Goal: Information Seeking & Learning: Learn about a topic

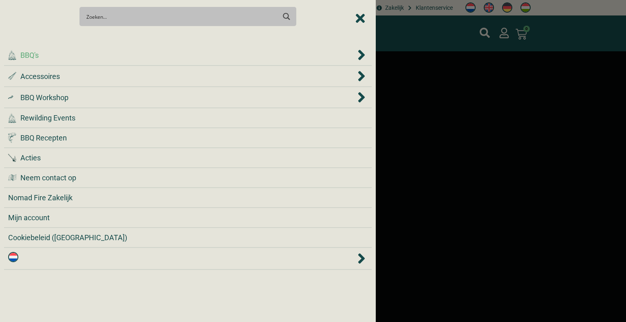
click at [124, 50] on div ".cls-1 { fill: #042e2c; } BBQ's" at bounding box center [182, 55] width 348 height 11
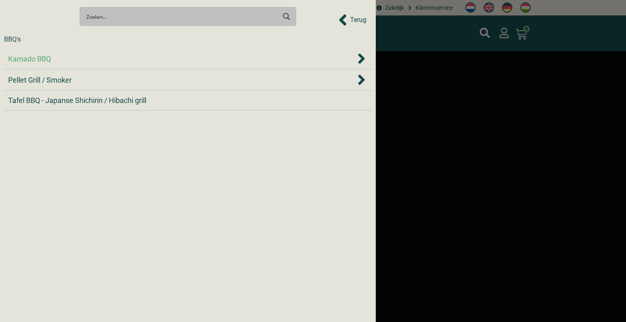
click at [119, 55] on div "Kamado BBQ" at bounding box center [182, 58] width 348 height 11
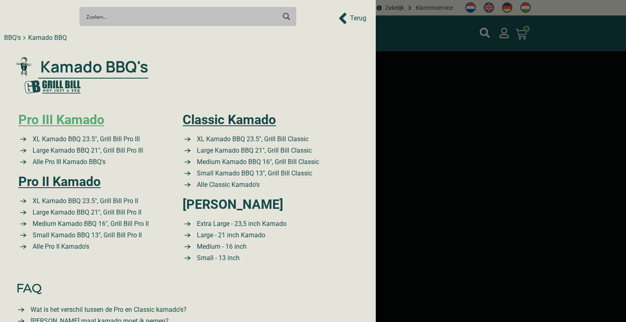
click at [90, 125] on link "Pro III Kamado" at bounding box center [61, 119] width 86 height 15
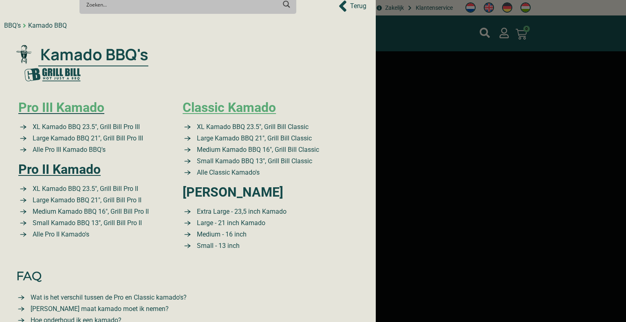
scroll to position [18, 0]
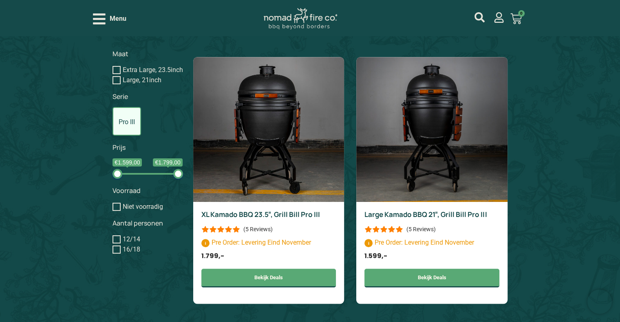
scroll to position [734, 0]
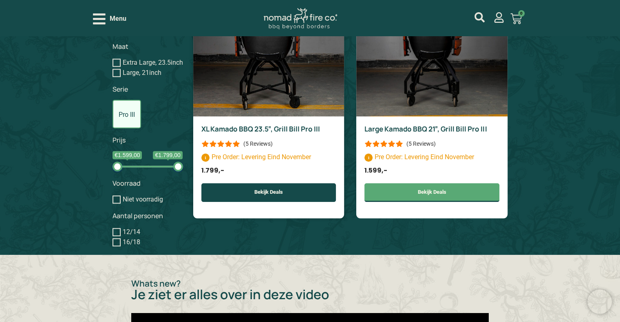
click at [277, 202] on link "Bekijk Deals" at bounding box center [268, 192] width 135 height 19
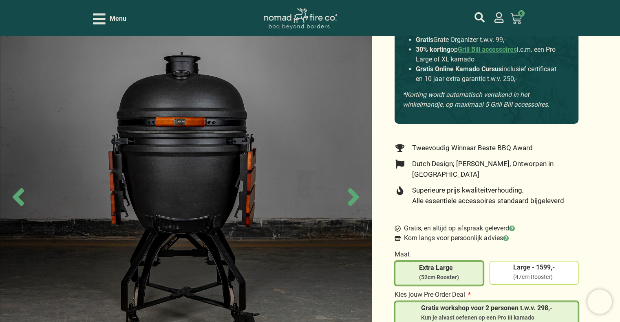
scroll to position [245, 0]
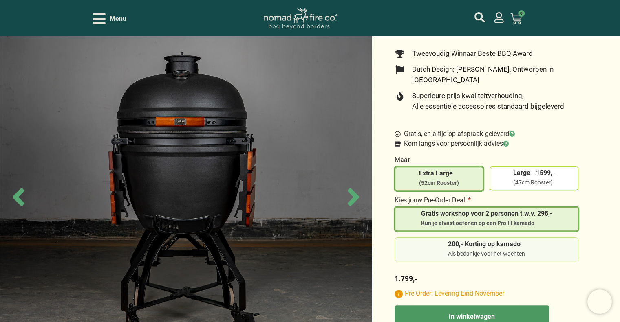
click at [480, 241] on span "200,- Korting op kamado" at bounding box center [486, 245] width 77 height 9
click at [0, 0] on input "200,- Korting op kamado Als bedankje voor het wachten" at bounding box center [0, 0] width 0 height 0
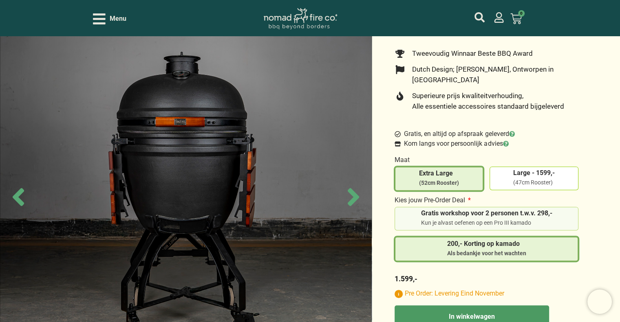
click at [474, 219] on div "Kun je alvast oefenen op een Pro III kamado" at bounding box center [486, 223] width 131 height 8
click at [0, 0] on input "Gratis workshop voor 2 personen t.w.v. 298,- Kun je alvast oefenen op een Pro I…" at bounding box center [0, 0] width 0 height 0
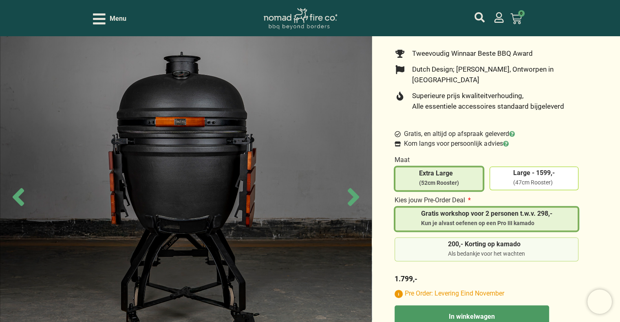
click at [464, 241] on span "200,- Korting op kamado" at bounding box center [486, 245] width 77 height 9
click at [0, 0] on input "200,- Korting op kamado Als bedankje voor het wachten" at bounding box center [0, 0] width 0 height 0
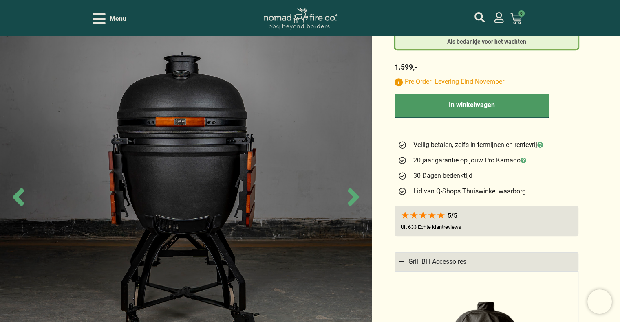
scroll to position [530, 0]
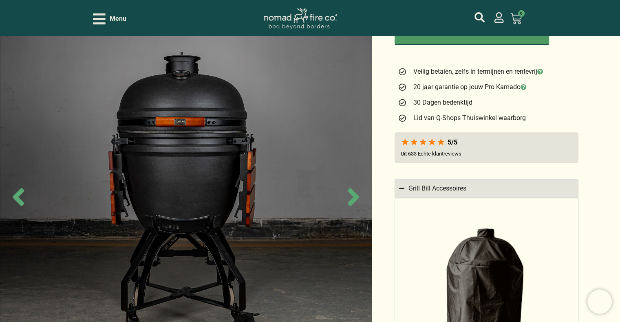
click at [554, 179] on summary "Grill Bill Accessoires" at bounding box center [487, 188] width 184 height 19
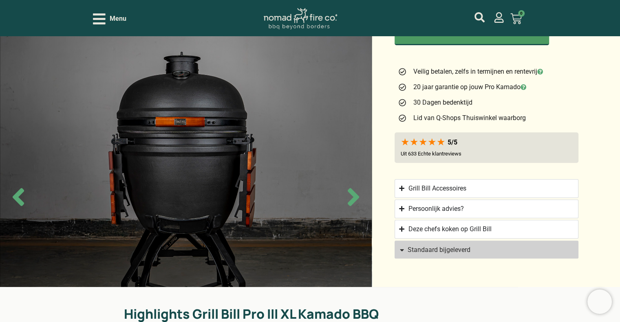
click at [522, 247] on span "Standaard bijgeleverd" at bounding box center [483, 250] width 168 height 7
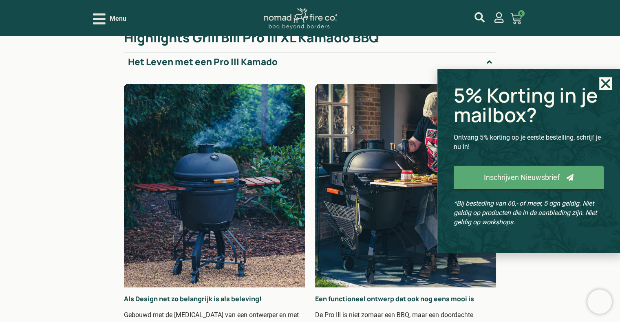
scroll to position [807, 0]
click at [603, 88] on icon "Close" at bounding box center [605, 83] width 13 height 13
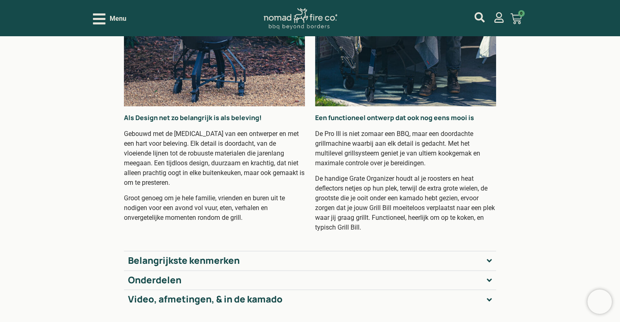
scroll to position [1052, 0]
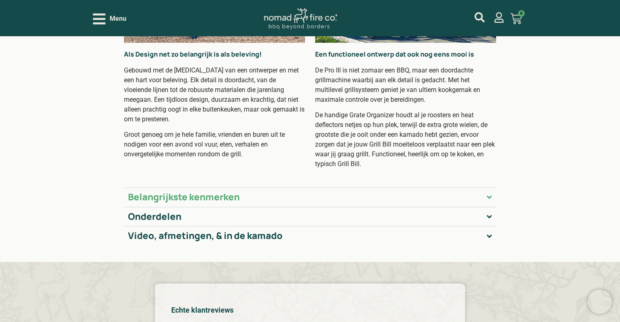
click at [481, 188] on summary "Belangrijkste kenmerken" at bounding box center [310, 198] width 372 height 20
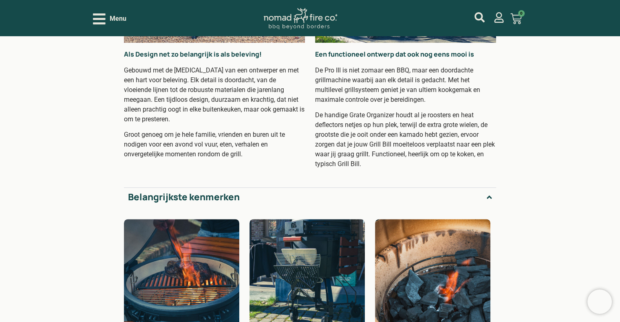
click at [481, 188] on summary "Belangrijkste kenmerken" at bounding box center [310, 198] width 372 height 20
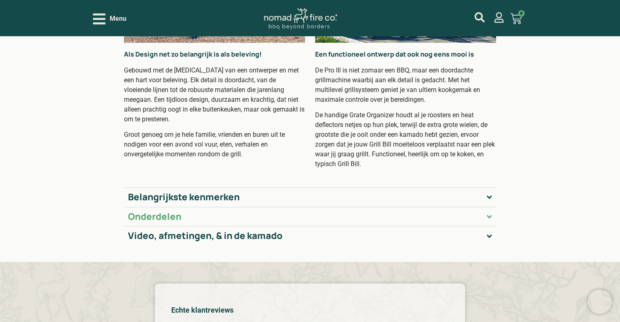
click at [471, 207] on summary "Onderdelen" at bounding box center [310, 217] width 372 height 20
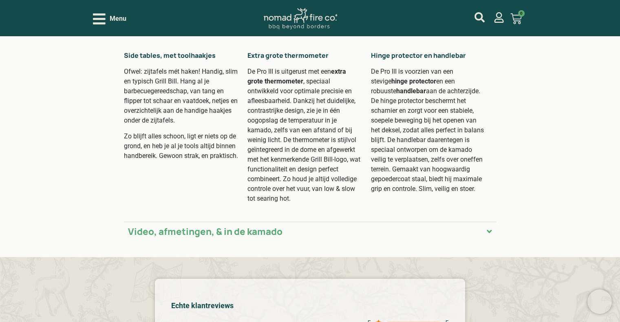
scroll to position [1704, 0]
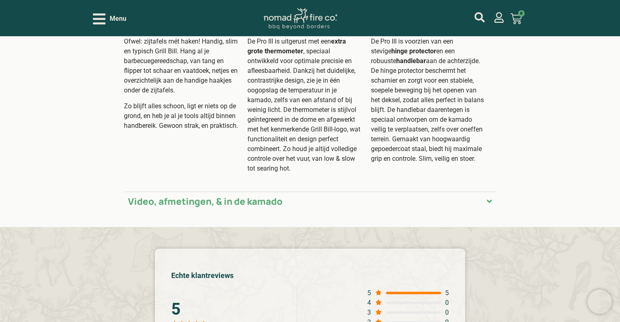
click at [424, 192] on summary "Video, afmetingen, & in de kamado" at bounding box center [310, 202] width 372 height 20
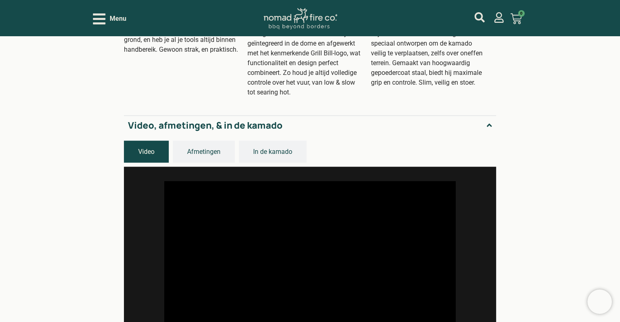
scroll to position [1867, 0]
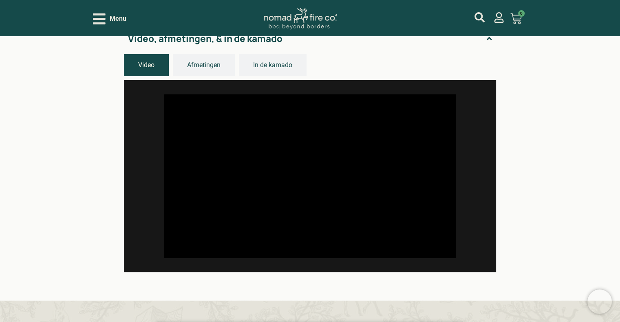
click at [208, 60] on span "Afmetingen" at bounding box center [203, 65] width 33 height 10
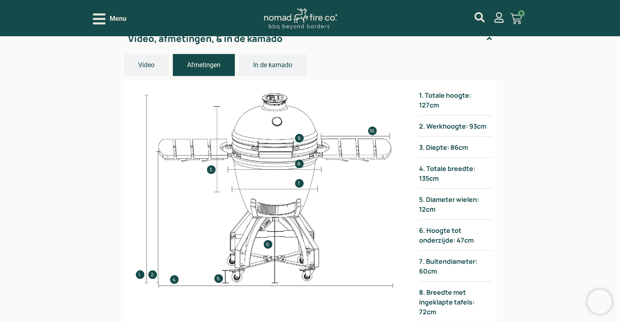
click at [274, 60] on span "In de kamado" at bounding box center [272, 65] width 39 height 10
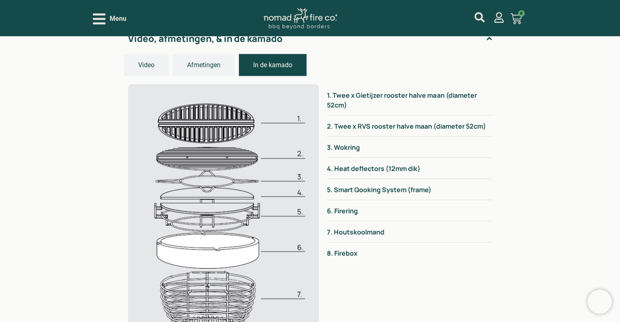
click at [205, 60] on span "Afmetingen" at bounding box center [203, 65] width 33 height 10
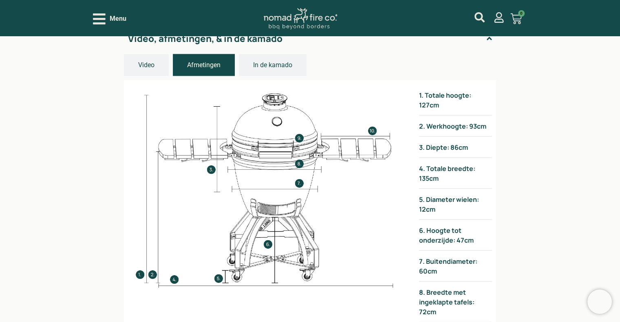
click at [160, 61] on button "Video" at bounding box center [146, 65] width 45 height 22
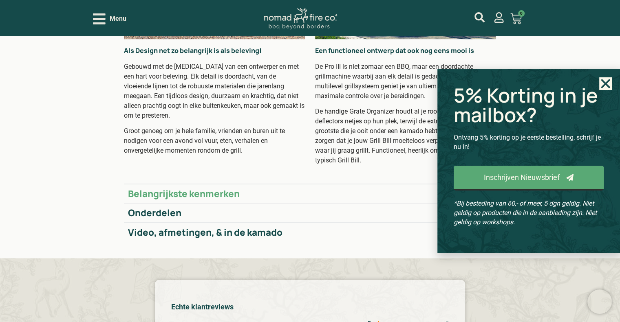
scroll to position [1380, 0]
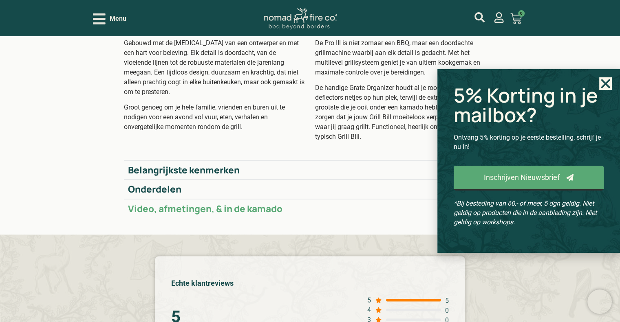
click at [233, 203] on h2 "Video, afmetingen, & in de kamado" at bounding box center [205, 208] width 155 height 11
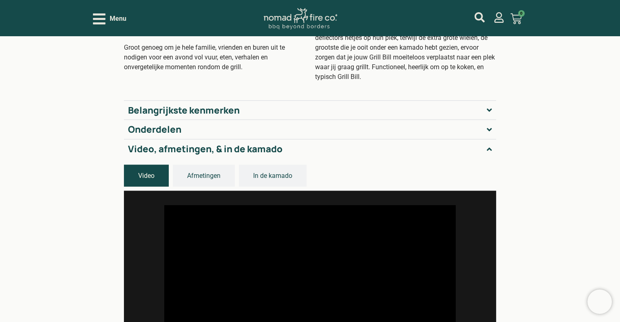
scroll to position [1502, 0]
